Goal: Information Seeking & Learning: Learn about a topic

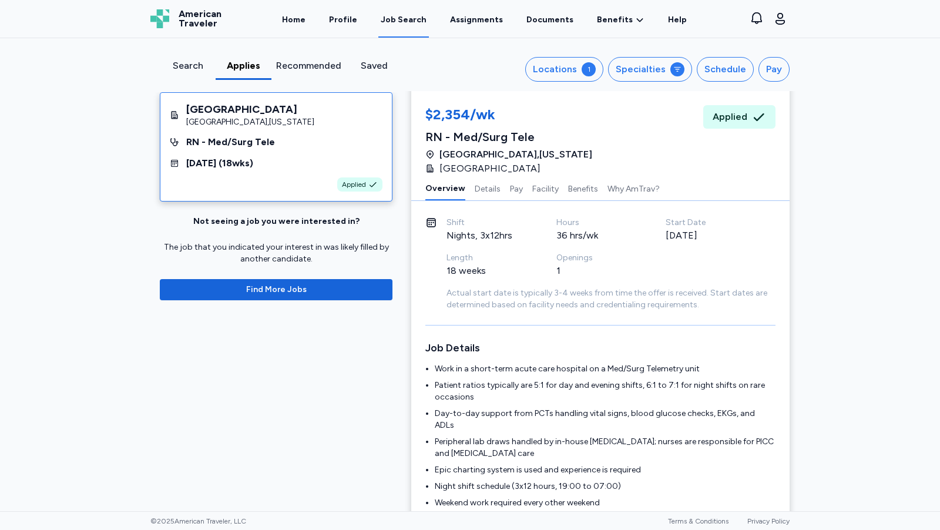
scroll to position [34, 0]
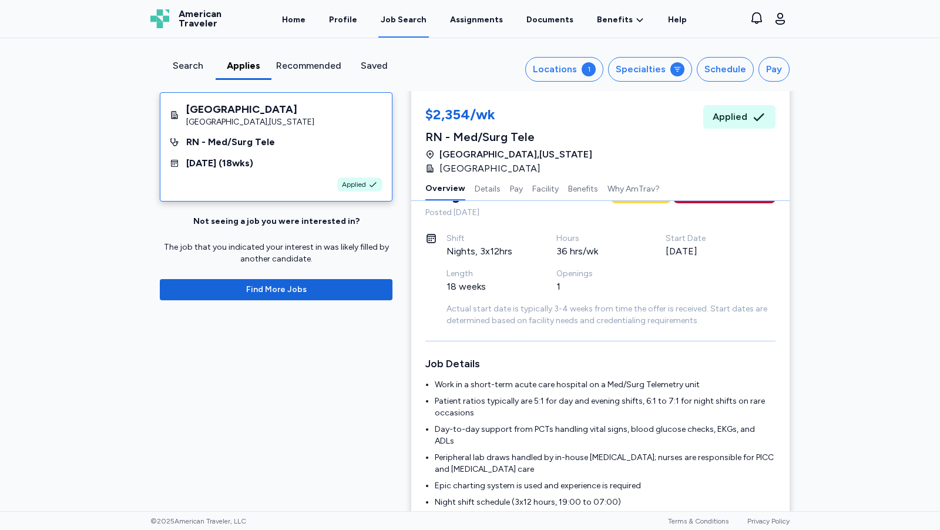
click at [182, 61] on div "Search" at bounding box center [188, 66] width 46 height 14
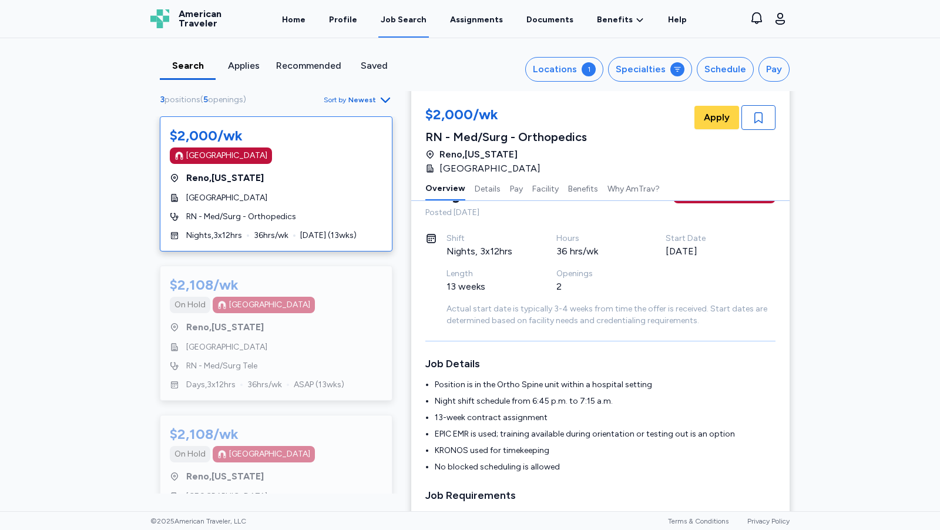
click at [299, 71] on div "Recommended" at bounding box center [308, 66] width 65 height 14
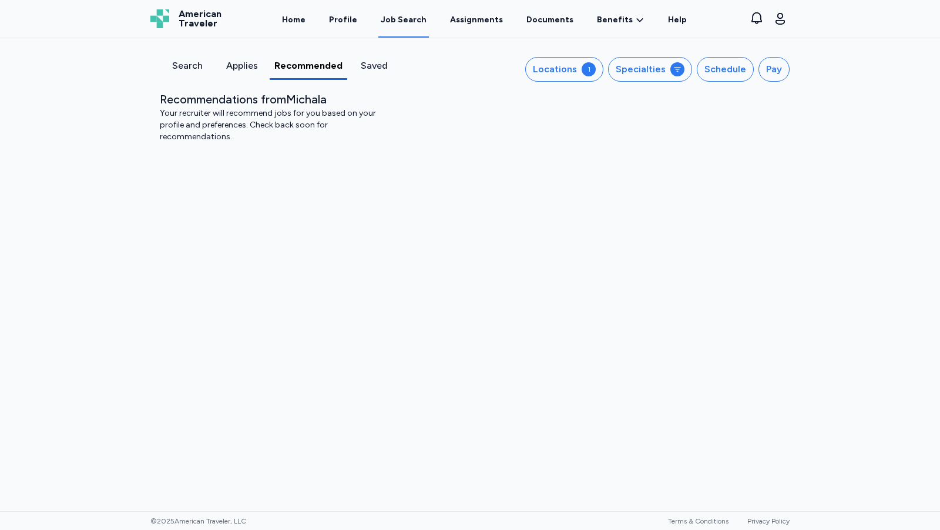
click at [179, 68] on div "Search" at bounding box center [187, 66] width 45 height 14
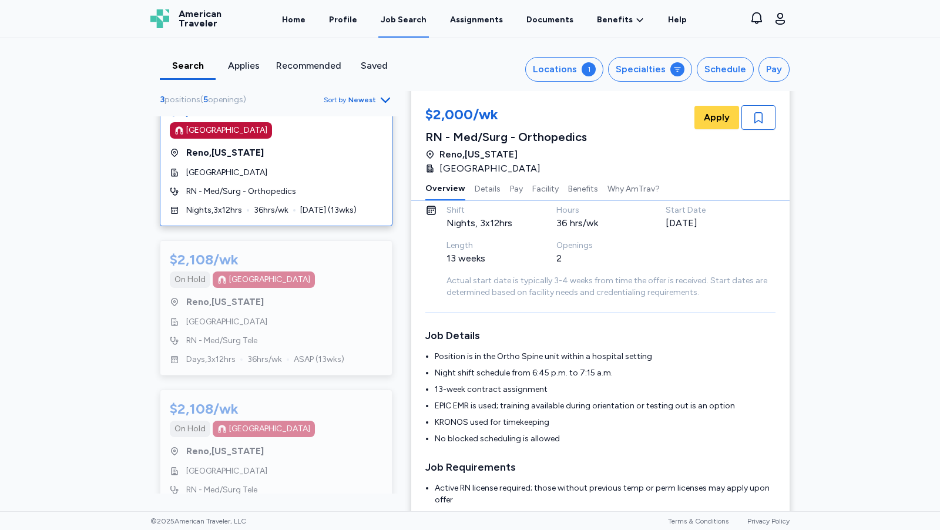
scroll to position [43, 0]
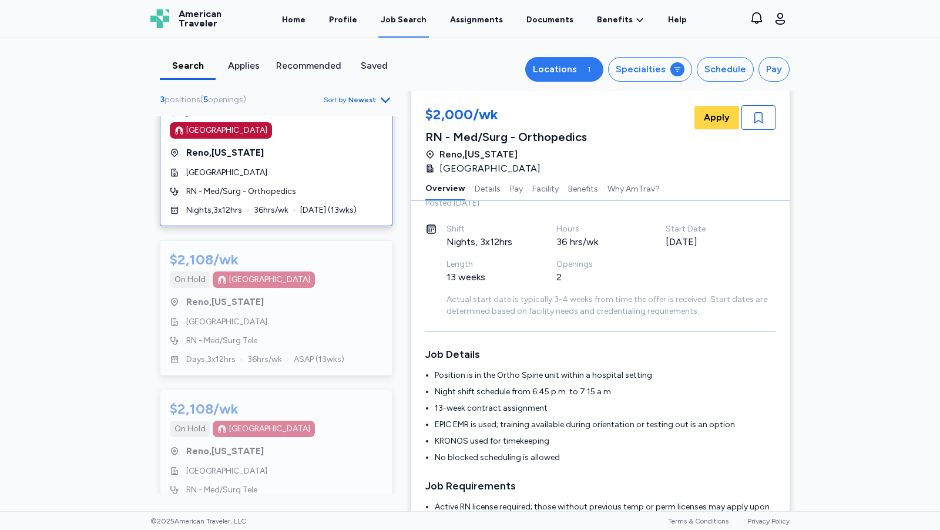
click at [569, 65] on div "Locations" at bounding box center [555, 69] width 44 height 14
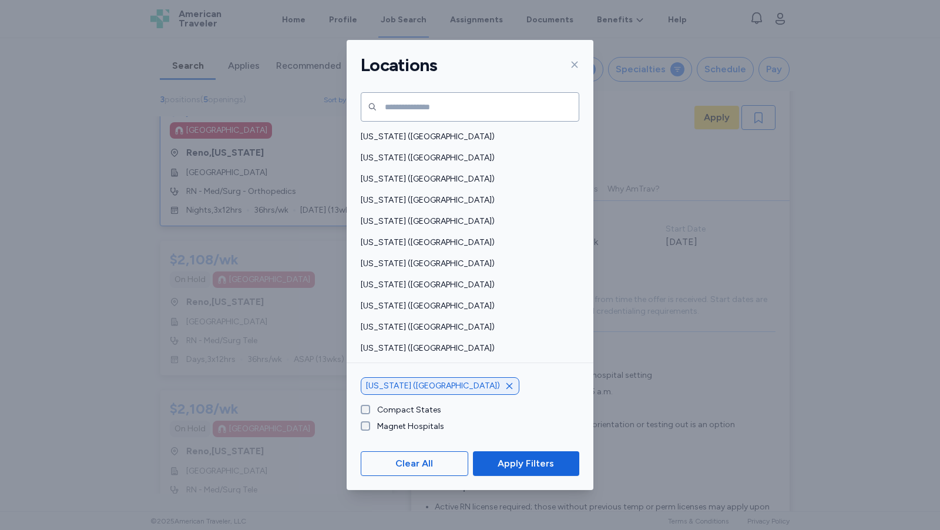
click at [505, 387] on icon "button" at bounding box center [509, 385] width 9 height 9
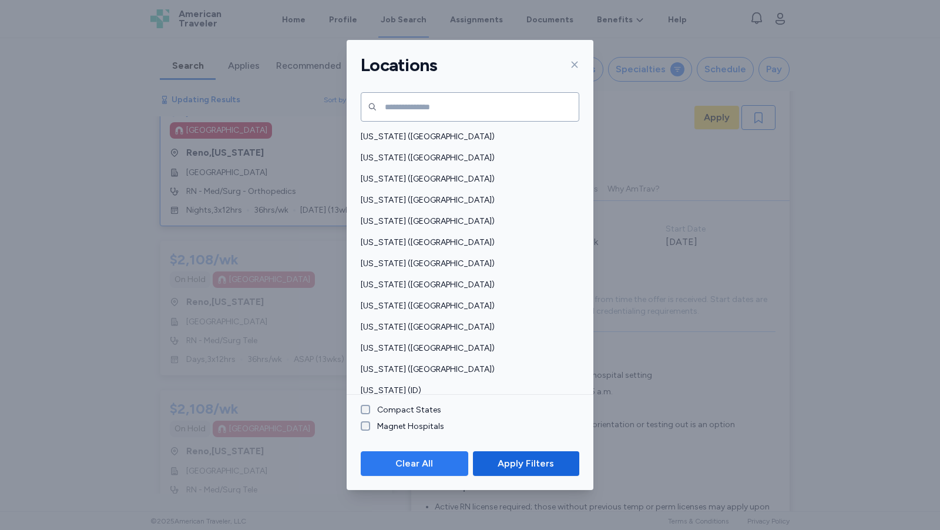
scroll to position [1, 0]
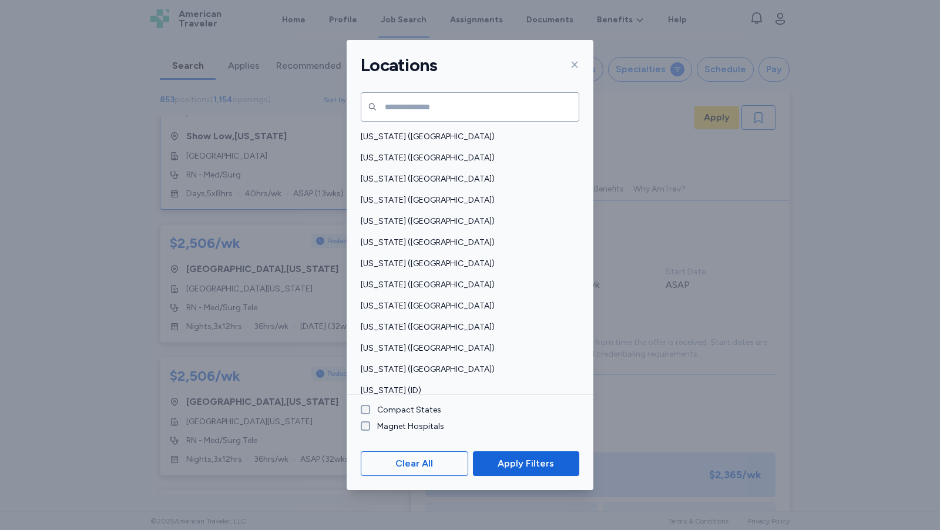
click at [570, 65] on icon at bounding box center [574, 64] width 9 height 9
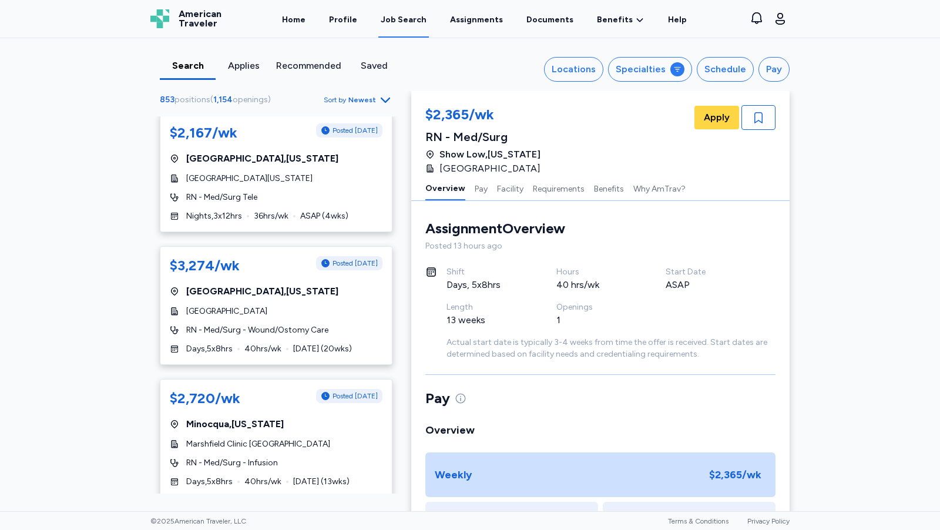
scroll to position [1891, 0]
click at [347, 324] on div "RN - Med/Surg - Wound/Ostomy Care" at bounding box center [276, 330] width 213 height 12
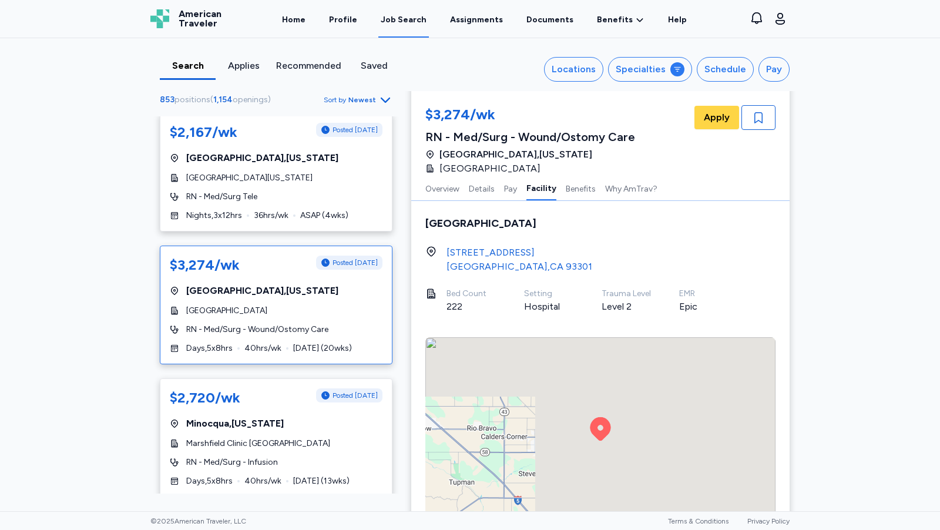
scroll to position [1190, 0]
